Goal: Information Seeking & Learning: Understand process/instructions

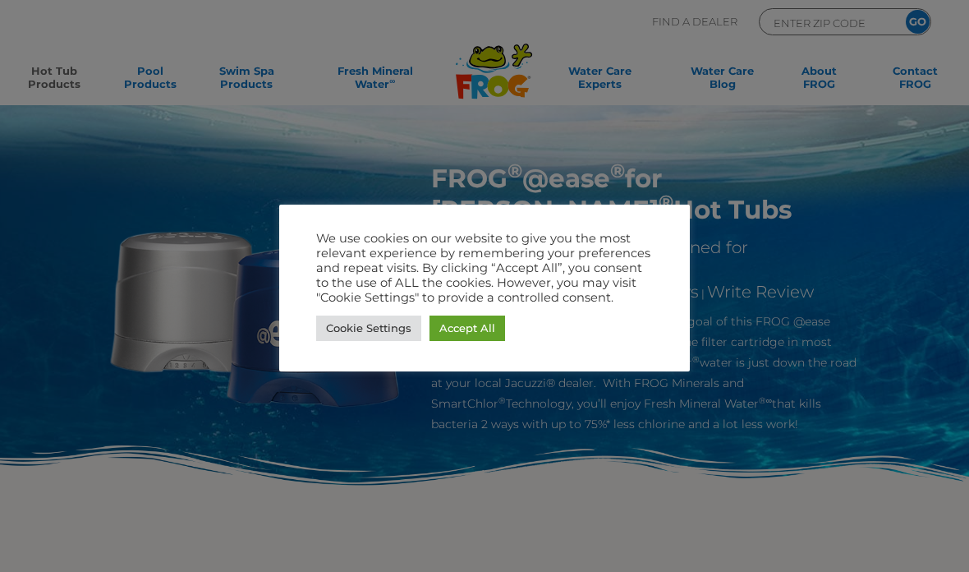
click at [483, 330] on link "Accept All" at bounding box center [468, 327] width 76 height 25
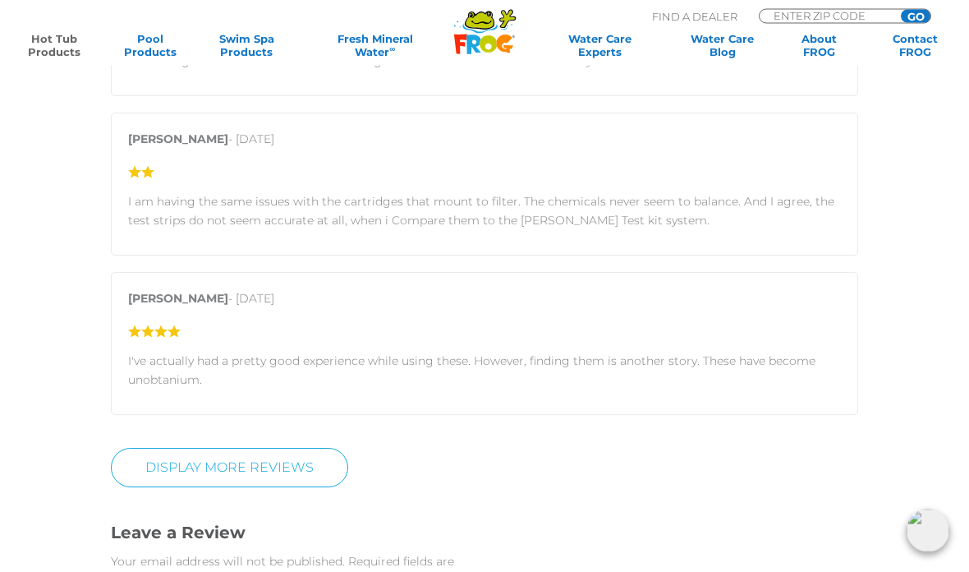
scroll to position [2792, 0]
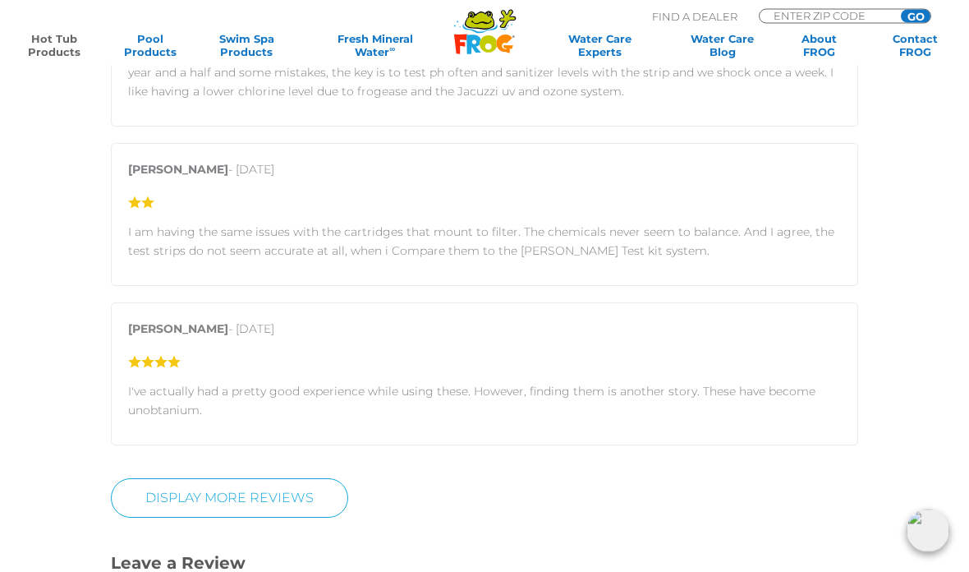
click at [53, 45] on link "Hot Tub Products" at bounding box center [53, 45] width 75 height 26
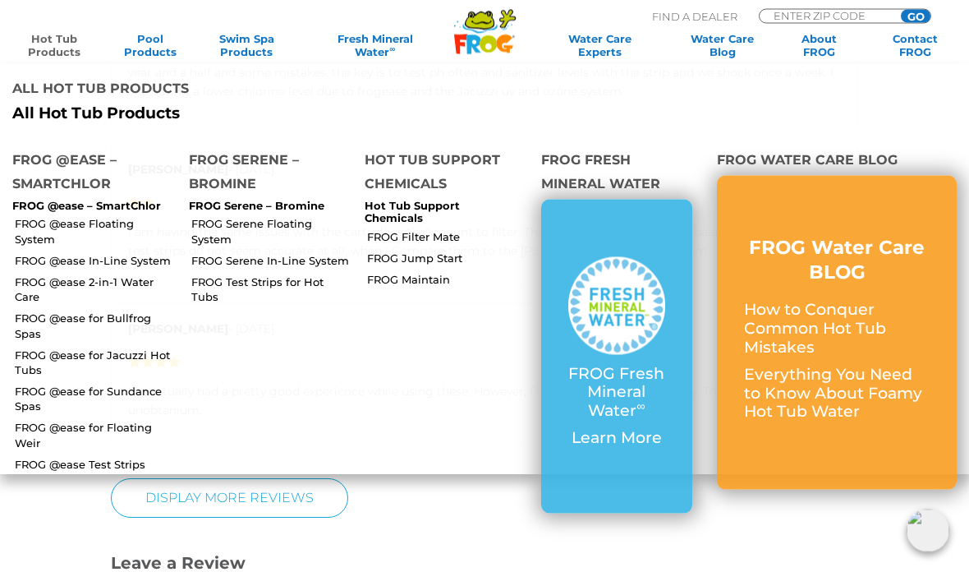
scroll to position [2793, 0]
click at [136, 277] on link "FROG @ease 2-in-1 Water Care" at bounding box center [96, 289] width 162 height 30
click at [926, 71] on li "All Hot Tub Products All Hot Tub Products" at bounding box center [484, 99] width 969 height 71
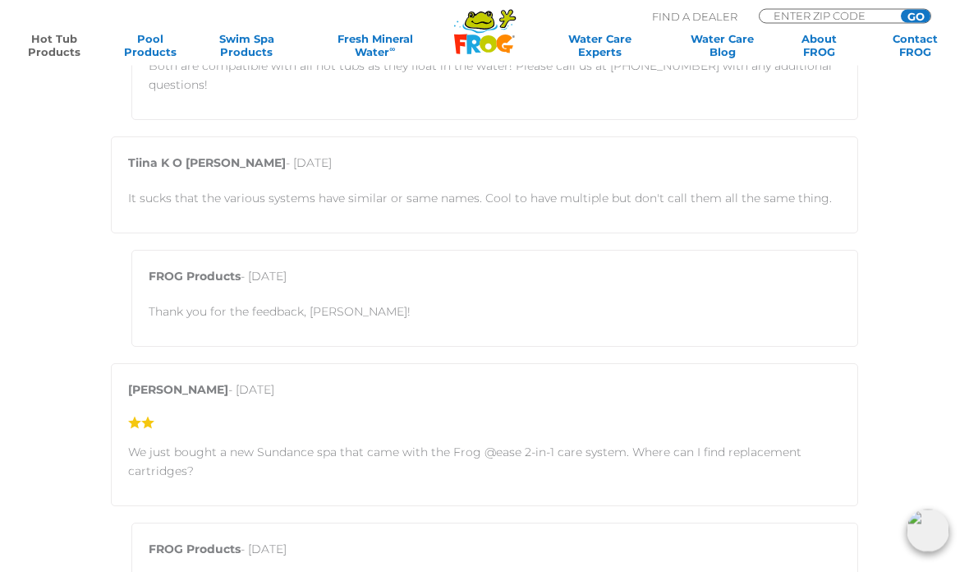
scroll to position [2839, 0]
click at [608, 36] on link "Water Care Experts" at bounding box center [599, 45] width 127 height 26
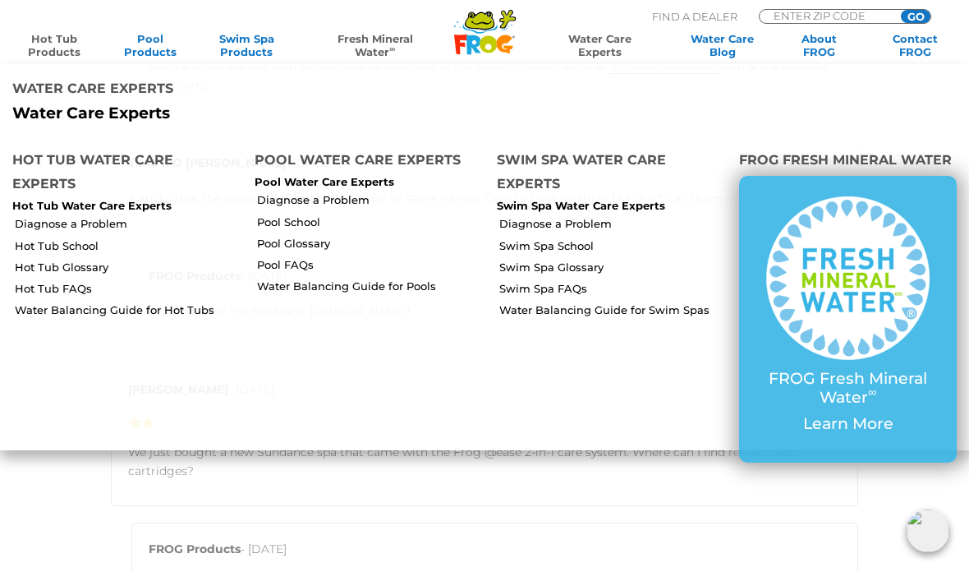
click at [381, 34] on link "Fresh Mineral Water ∞" at bounding box center [376, 45] width 140 height 26
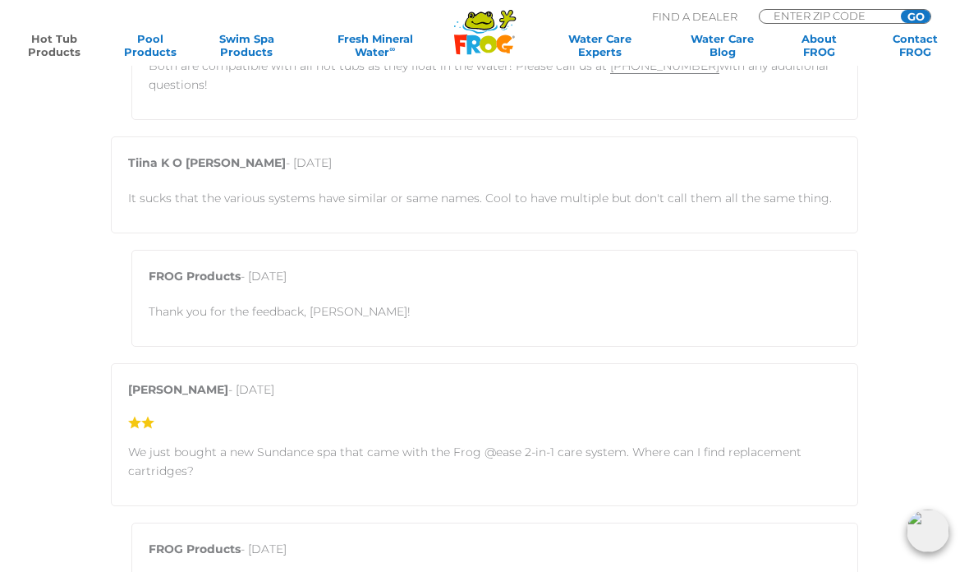
click at [476, 26] on icon at bounding box center [480, 20] width 28 height 16
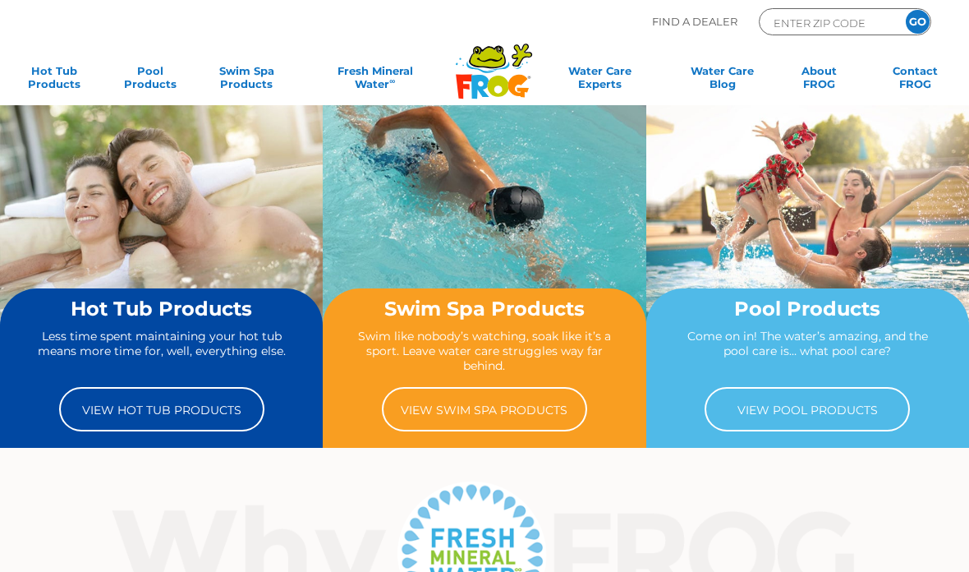
click at [113, 413] on link "View Hot Tub Products" at bounding box center [161, 409] width 205 height 44
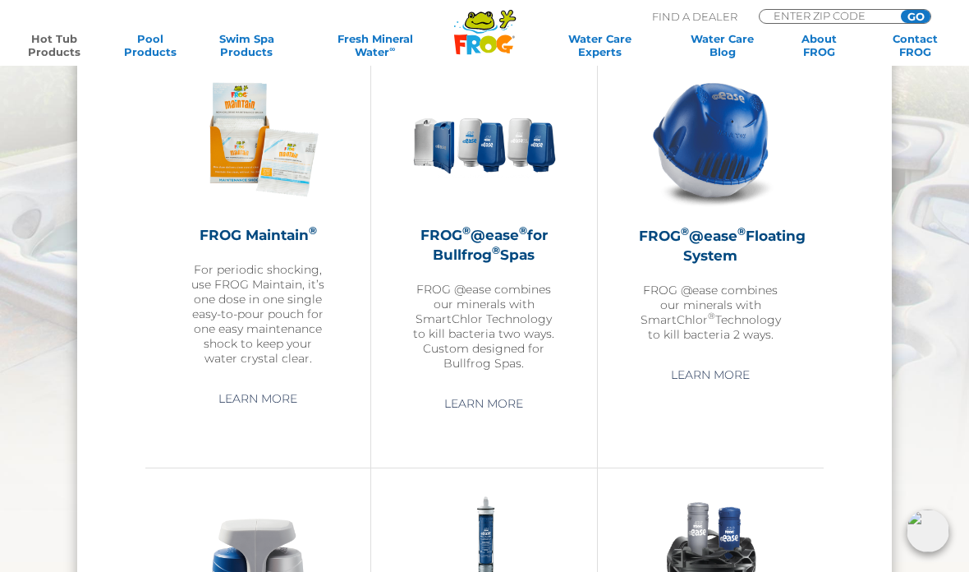
scroll to position [1573, 0]
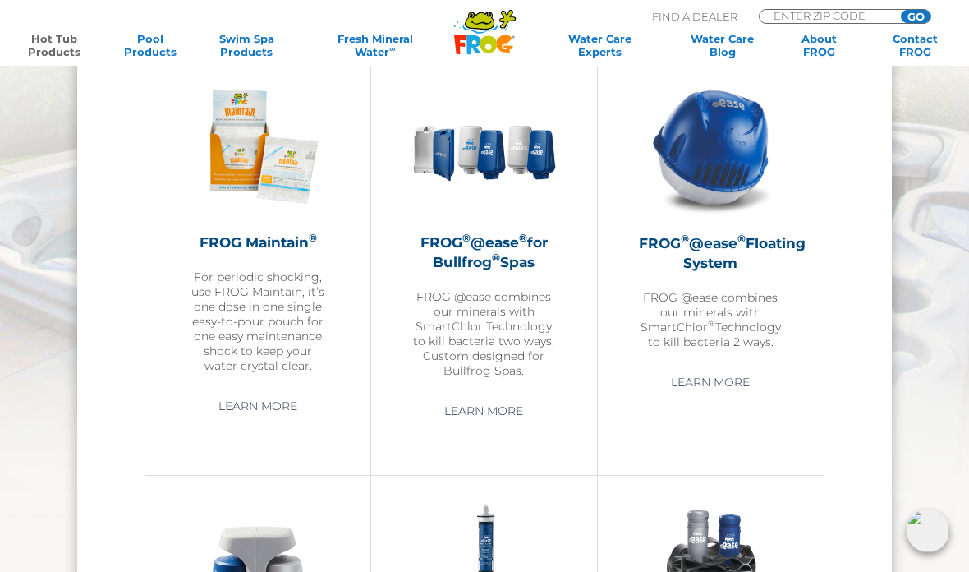
click at [731, 269] on h2 "FROG ® @ease ® Floating System" at bounding box center [711, 252] width 144 height 39
click at [742, 384] on link "Learn More" at bounding box center [710, 382] width 117 height 30
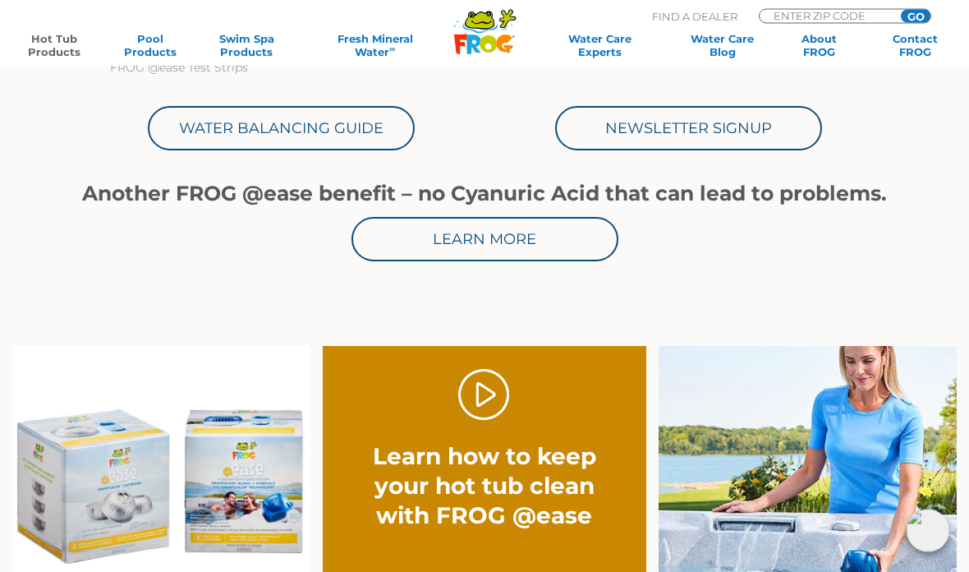
scroll to position [859, 0]
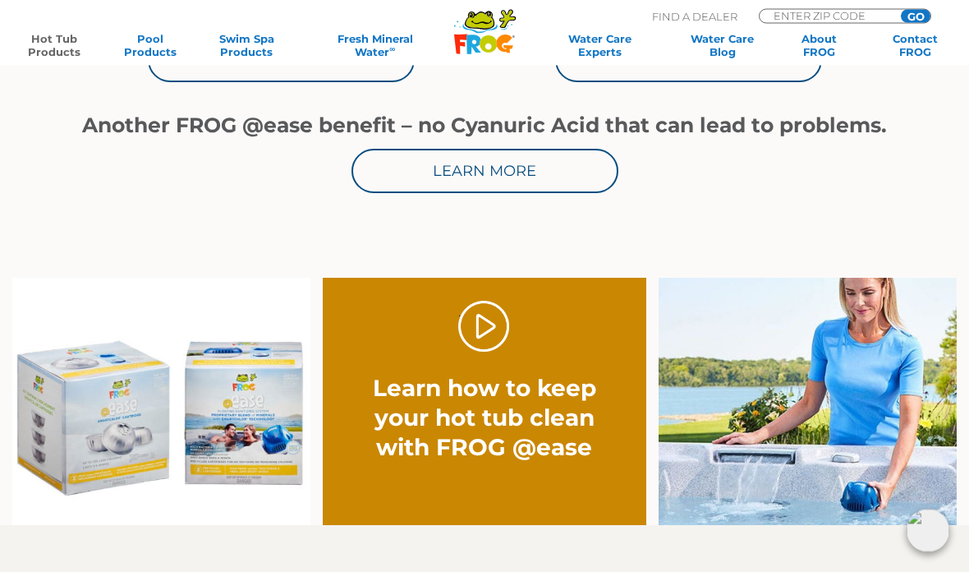
click at [485, 346] on link "." at bounding box center [484, 327] width 52 height 52
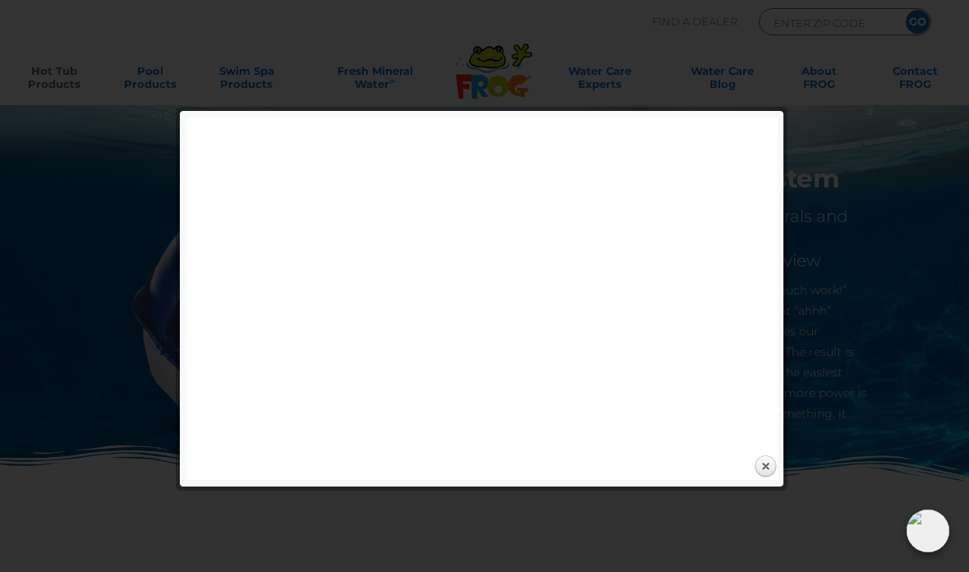
click at [761, 473] on link "Close" at bounding box center [765, 466] width 25 height 25
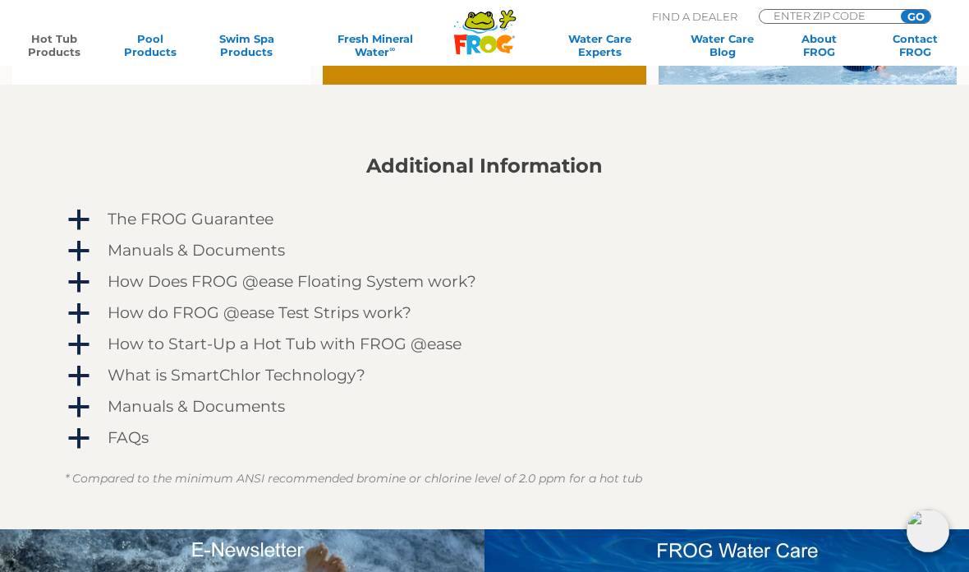
scroll to position [1292, 0]
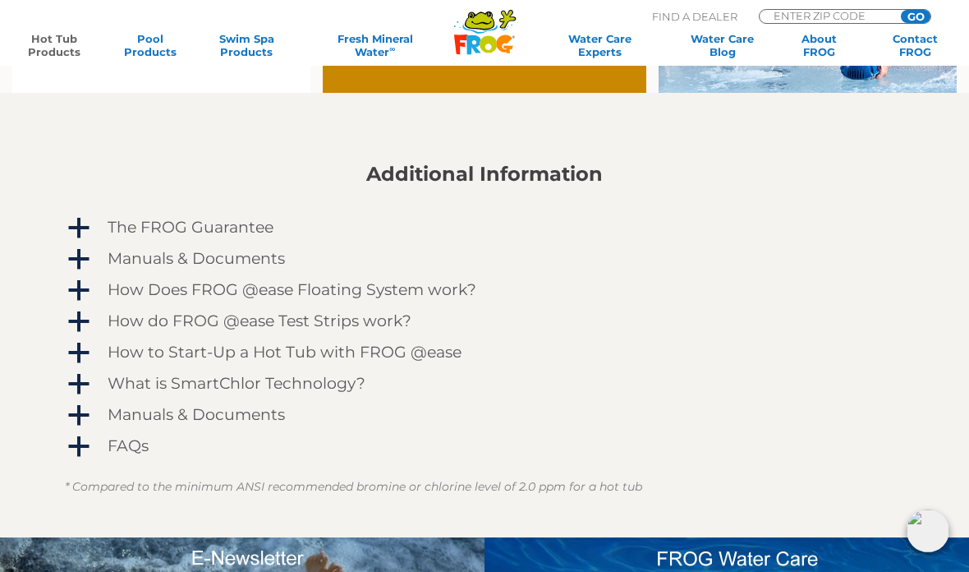
click at [73, 265] on span "a" at bounding box center [79, 259] width 25 height 25
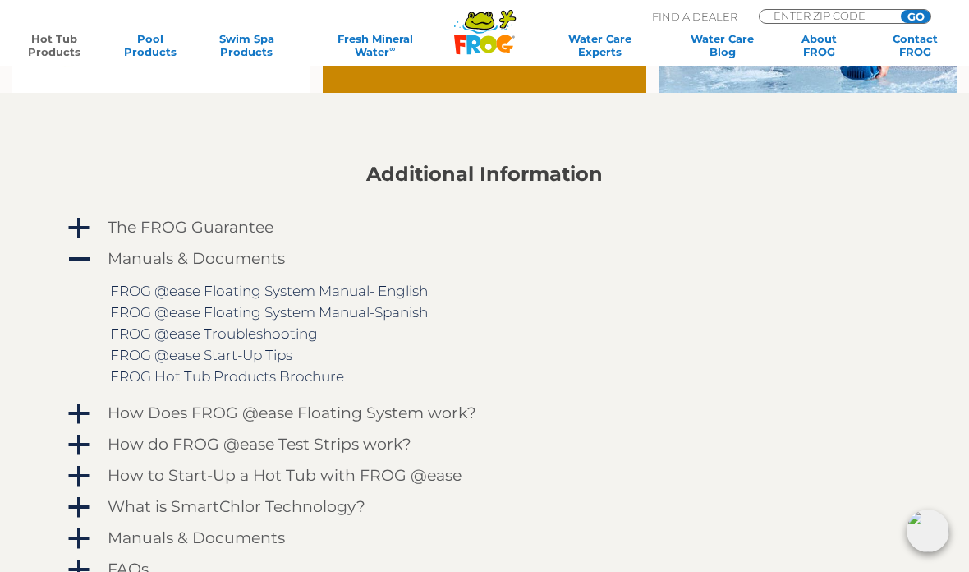
click at [416, 292] on link "FROG @ease Floating System Manual- English" at bounding box center [269, 291] width 318 height 16
